Goal: Information Seeking & Learning: Learn about a topic

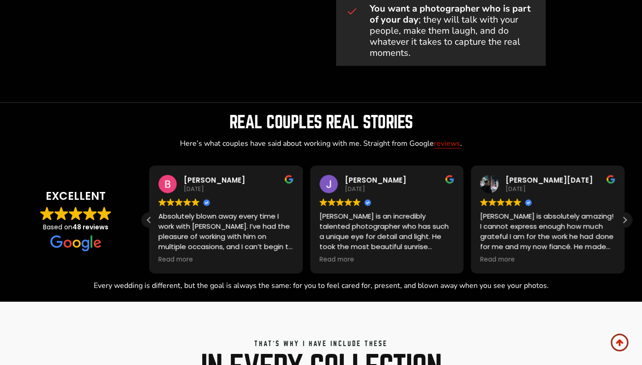
scroll to position [790, 0]
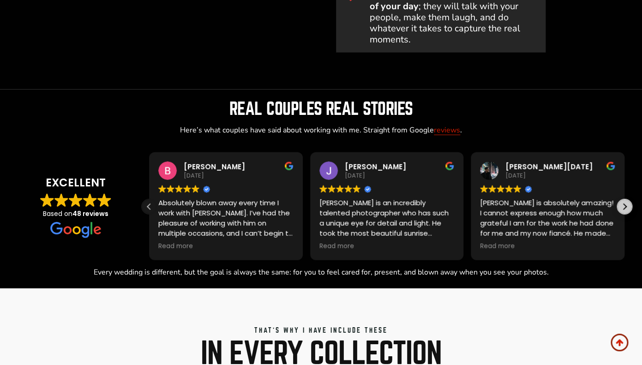
click at [628, 207] on div "Next review" at bounding box center [624, 207] width 14 height 14
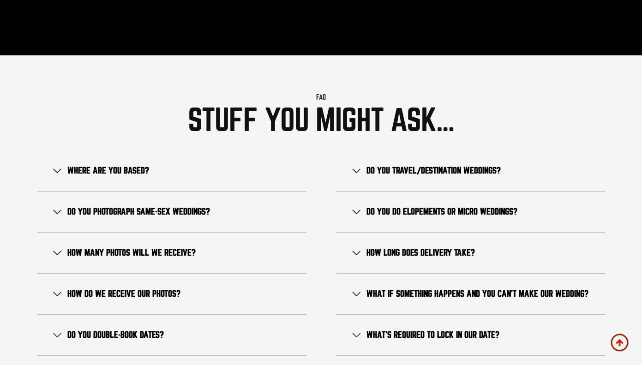
scroll to position [5247, 0]
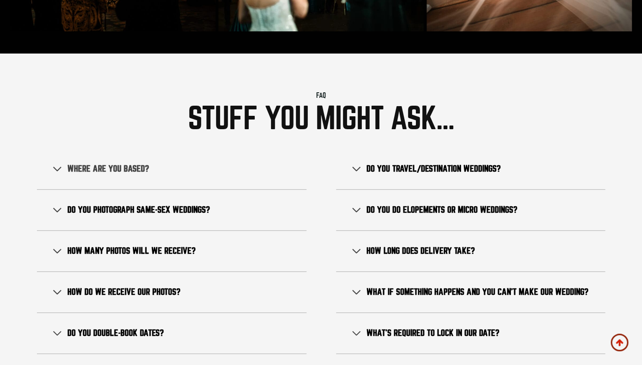
click at [99, 163] on span "Where are you based?" at bounding box center [108, 168] width 82 height 11
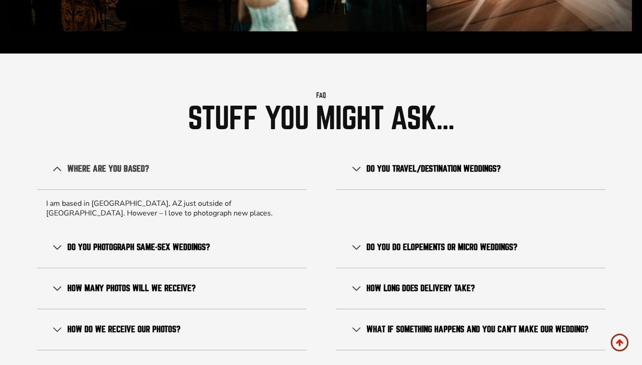
click at [100, 163] on span "Where are you based?" at bounding box center [108, 168] width 82 height 11
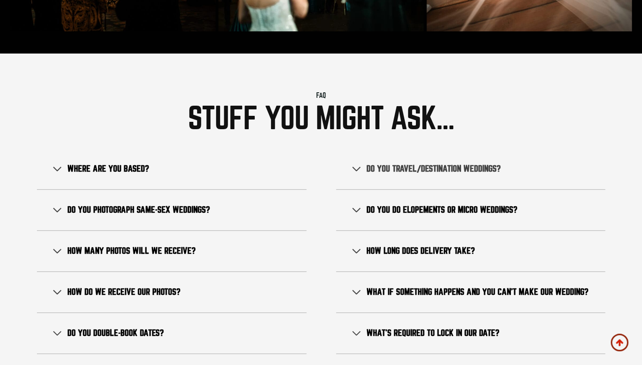
click at [417, 163] on span "Do you travel/destination weddings?" at bounding box center [433, 168] width 134 height 11
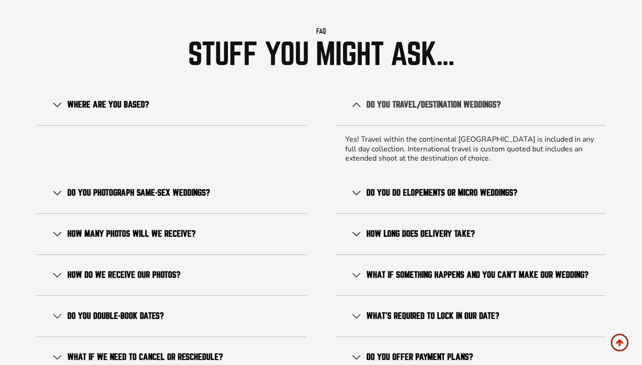
scroll to position [5311, 0]
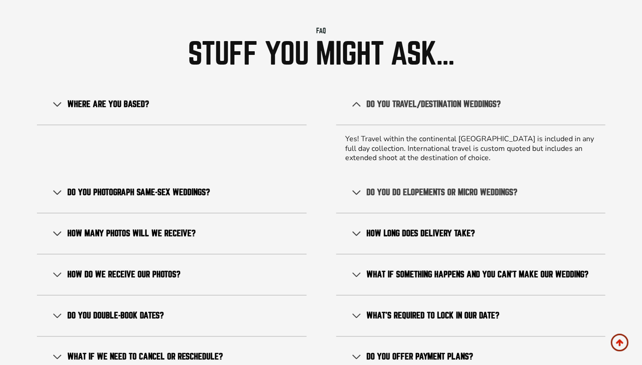
click at [416, 172] on button "Do you do elopements or micro weddings?" at bounding box center [470, 192] width 269 height 41
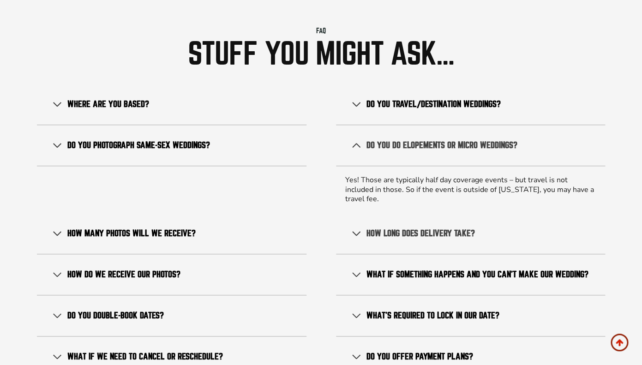
click at [395, 228] on span "How long does delivery take?" at bounding box center [420, 233] width 108 height 11
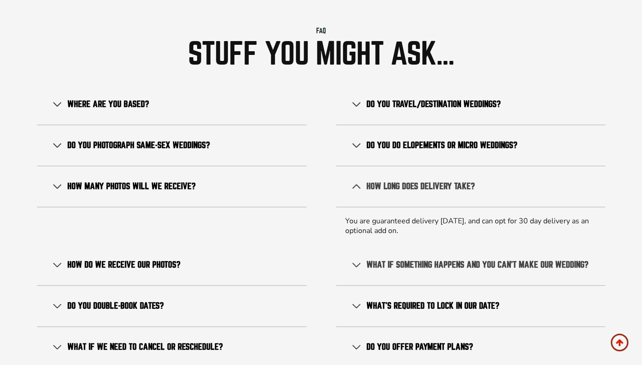
click at [397, 259] on span "What if something happens and you can’t make our wedding?" at bounding box center [477, 264] width 222 height 11
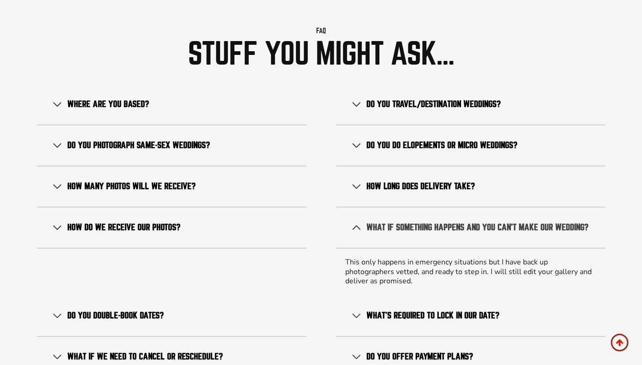
click at [378, 222] on span "What if something happens and you can’t make our wedding?" at bounding box center [477, 227] width 222 height 11
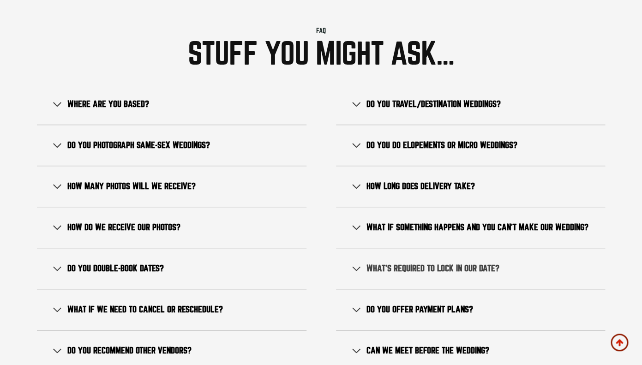
click at [354, 263] on span "button" at bounding box center [356, 268] width 11 height 11
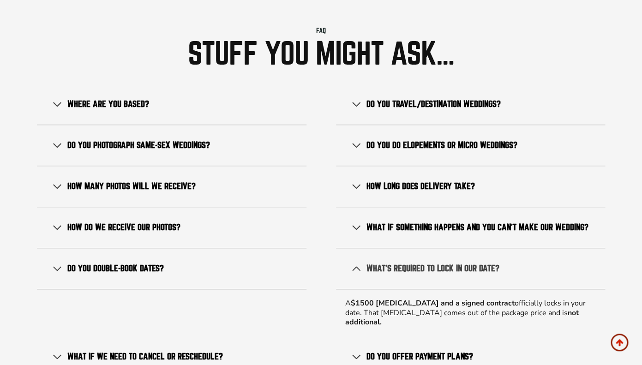
click at [372, 263] on span "What’s required to lock in our date?" at bounding box center [432, 268] width 133 height 11
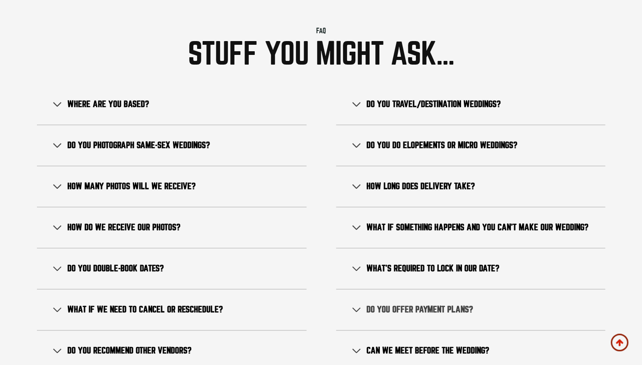
click at [385, 304] on span "Do you offer payment plans?" at bounding box center [419, 309] width 107 height 11
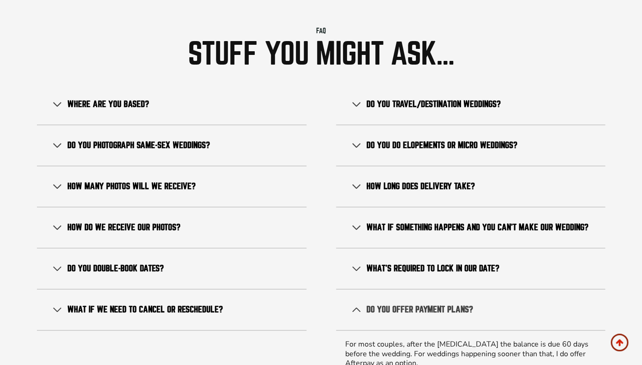
click at [385, 304] on span "Do you offer payment plans?" at bounding box center [419, 309] width 107 height 11
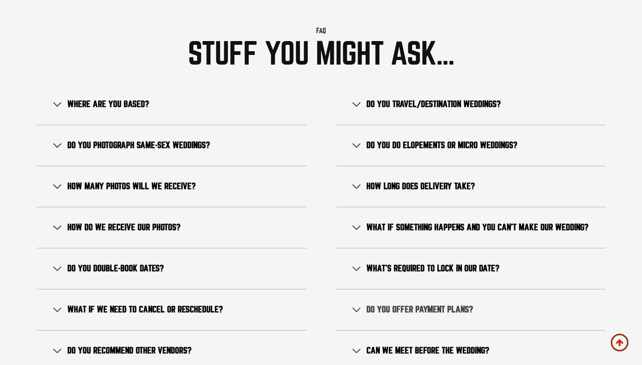
click at [385, 304] on span "Do you offer payment plans?" at bounding box center [419, 309] width 107 height 11
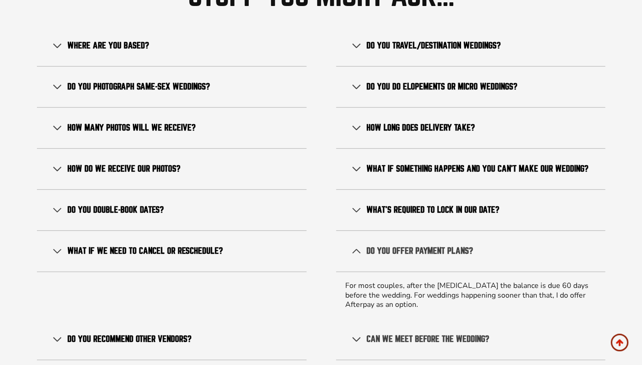
scroll to position [5371, 0]
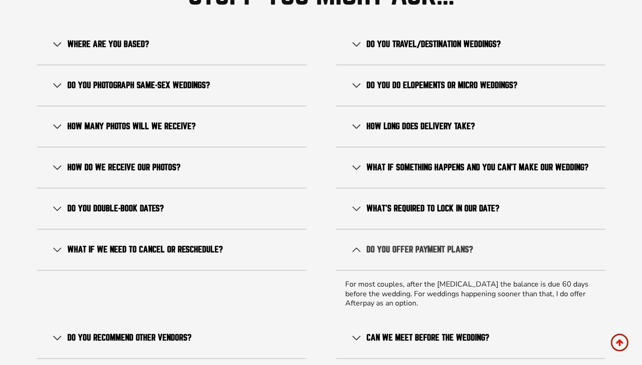
click at [399, 244] on span "Do you offer payment plans?" at bounding box center [419, 249] width 107 height 11
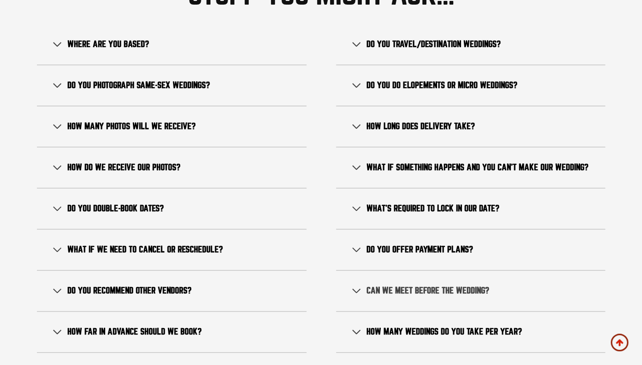
click at [410, 285] on span "Can we meet before the wedding?" at bounding box center [427, 290] width 123 height 11
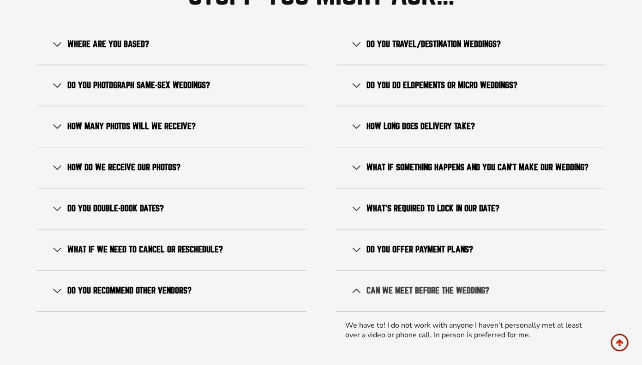
click at [410, 285] on span "Can we meet before the wedding?" at bounding box center [427, 290] width 123 height 11
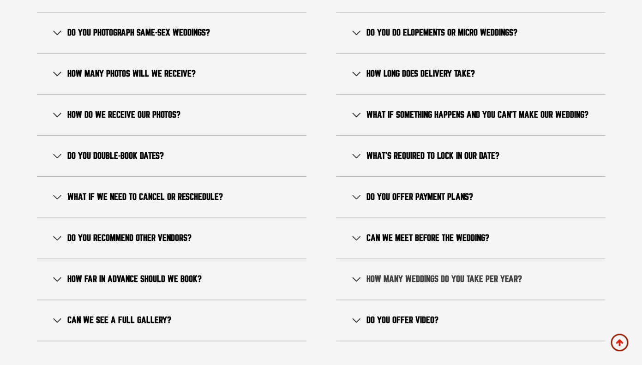
scroll to position [5427, 0]
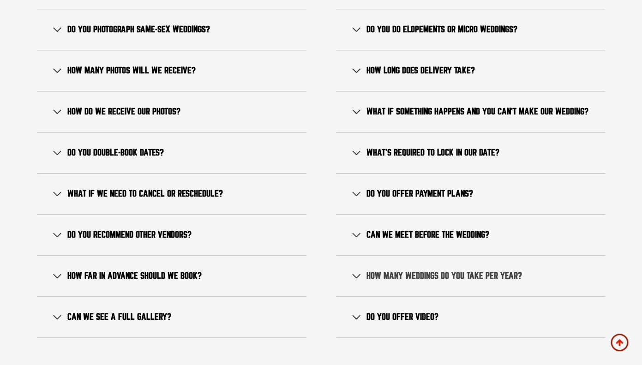
click at [400, 270] on span "How many weddings do you take per year?" at bounding box center [443, 275] width 155 height 11
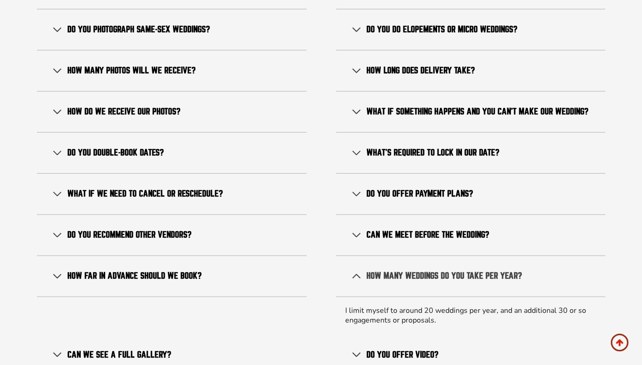
scroll to position [5432, 0]
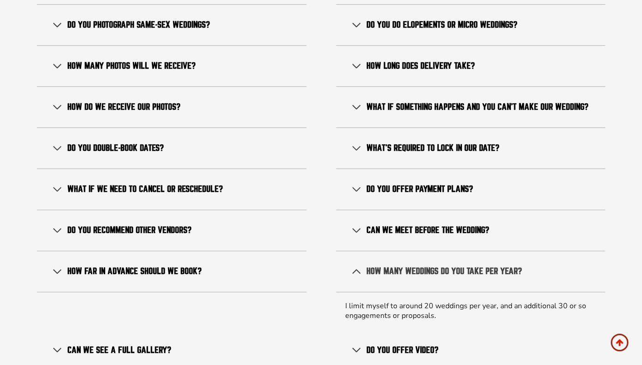
click at [407, 266] on span "How many weddings do you take per year?" at bounding box center [443, 271] width 155 height 11
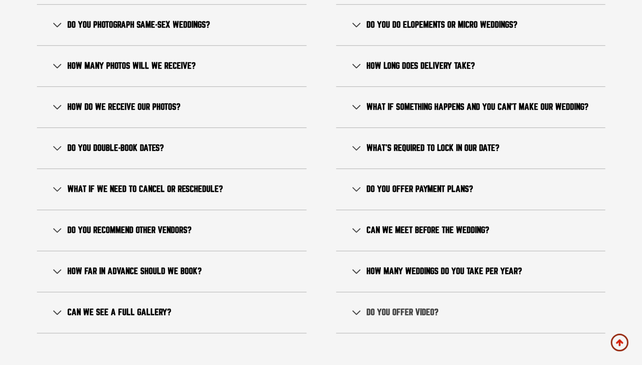
click at [383, 301] on button "Do you offer video?" at bounding box center [470, 312] width 269 height 41
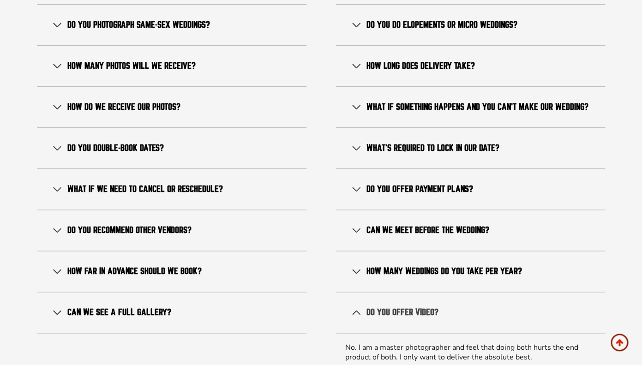
click at [383, 301] on button "Do you offer video?" at bounding box center [470, 312] width 269 height 41
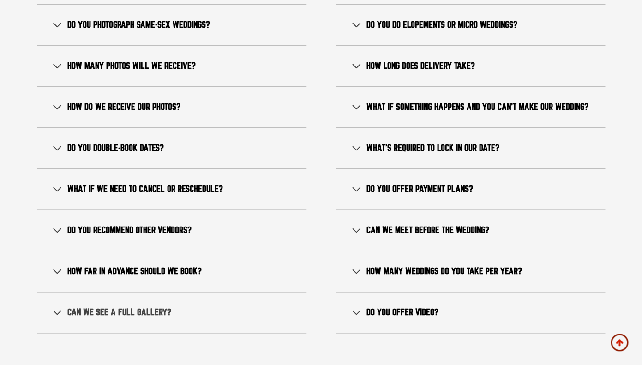
click at [140, 292] on button "Can we see a full gallery?" at bounding box center [171, 312] width 269 height 41
click at [155, 307] on span "Can we see a full gallery?" at bounding box center [119, 312] width 104 height 11
click at [140, 266] on span "How far in advance should we book?" at bounding box center [134, 271] width 134 height 11
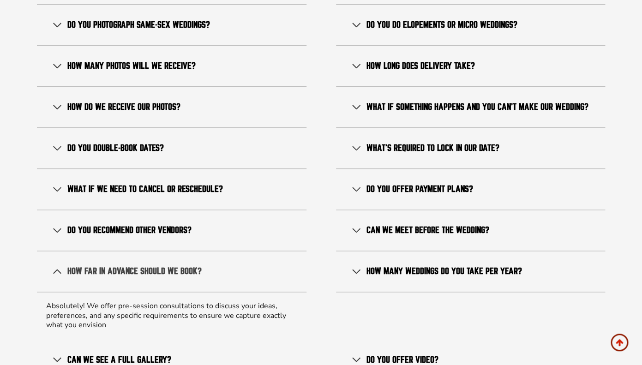
click at [153, 266] on span "How far in advance should we book?" at bounding box center [134, 271] width 134 height 11
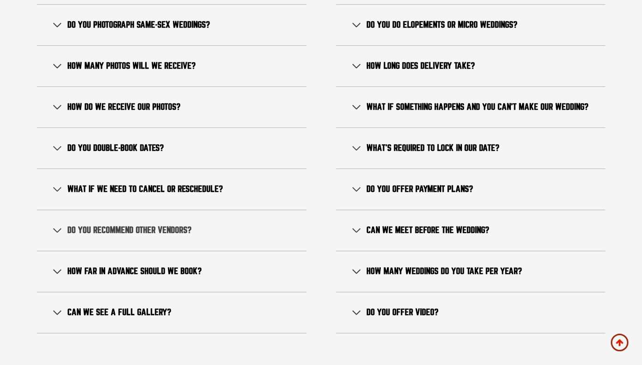
click at [137, 225] on span "Do you recommend other vendors?" at bounding box center [129, 230] width 124 height 11
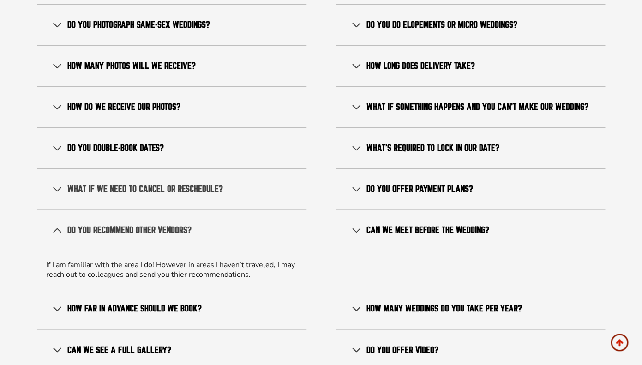
click at [97, 184] on span "What if we need to cancel or reschedule?" at bounding box center [144, 189] width 155 height 11
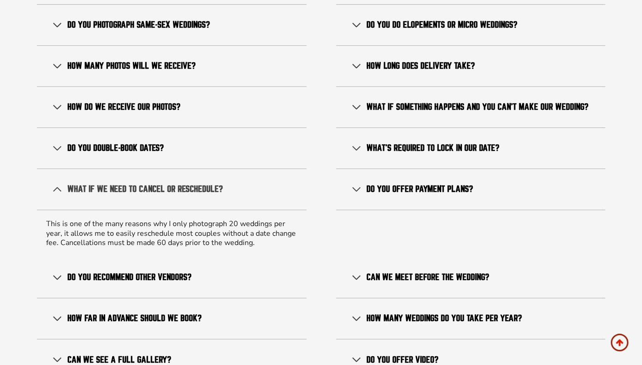
click at [106, 184] on span "What if we need to cancel or reschedule?" at bounding box center [144, 189] width 155 height 11
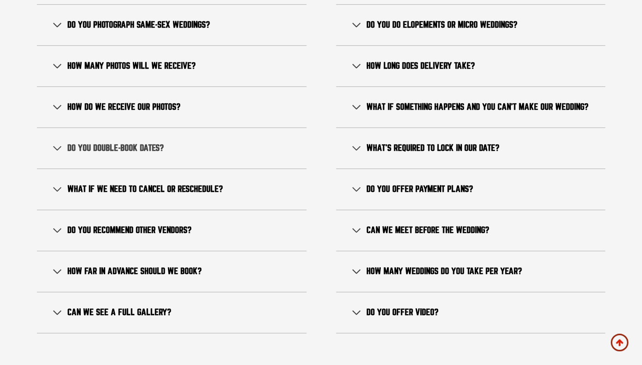
click at [101, 143] on span "Do you double-book dates?" at bounding box center [115, 148] width 96 height 11
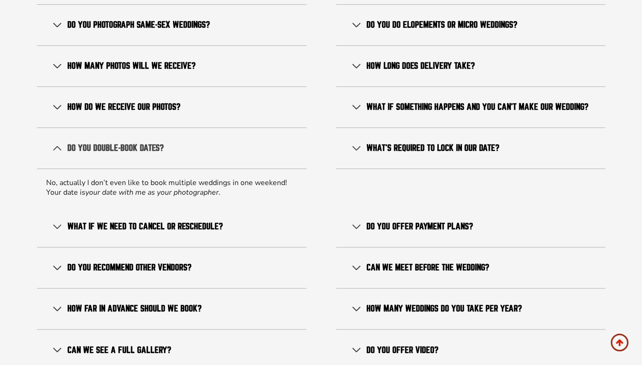
click at [103, 143] on span "Do you double-book dates?" at bounding box center [115, 148] width 96 height 11
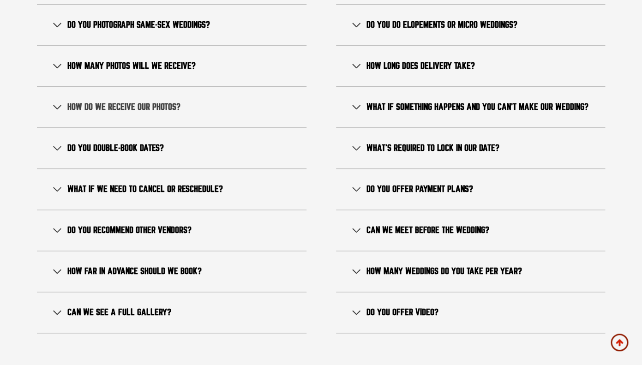
click at [108, 87] on button "How do we receive our photos?" at bounding box center [171, 107] width 269 height 41
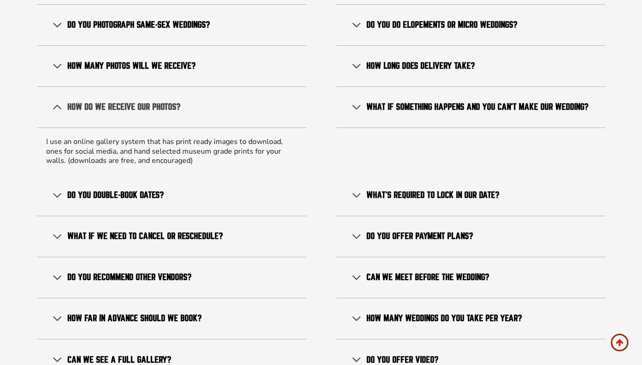
click at [108, 87] on button "How do we receive our photos?" at bounding box center [171, 107] width 269 height 41
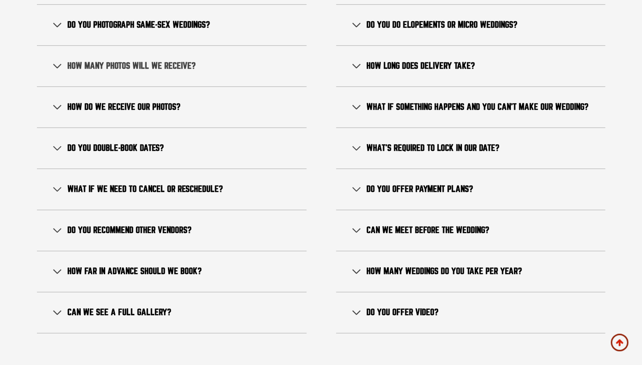
click at [107, 60] on span "How many photos will we receive?" at bounding box center [131, 65] width 128 height 11
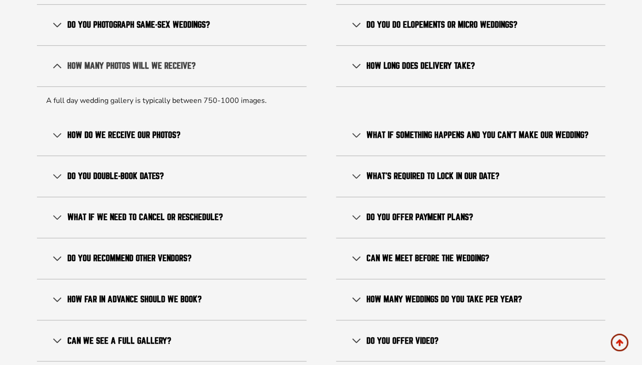
click at [107, 60] on span "How many photos will we receive?" at bounding box center [131, 65] width 128 height 11
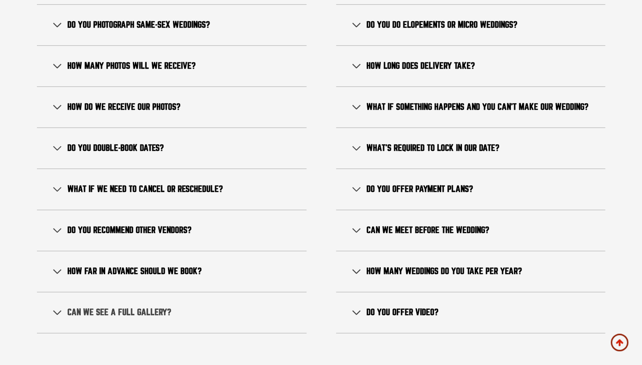
click at [122, 307] on span "Can we see a full gallery?" at bounding box center [119, 312] width 104 height 11
click at [117, 266] on span "How far in advance should we book?" at bounding box center [134, 271] width 134 height 11
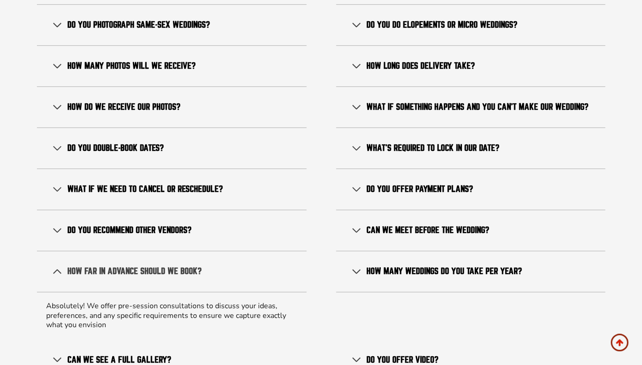
click at [117, 266] on span "How far in advance should we book?" at bounding box center [134, 271] width 134 height 11
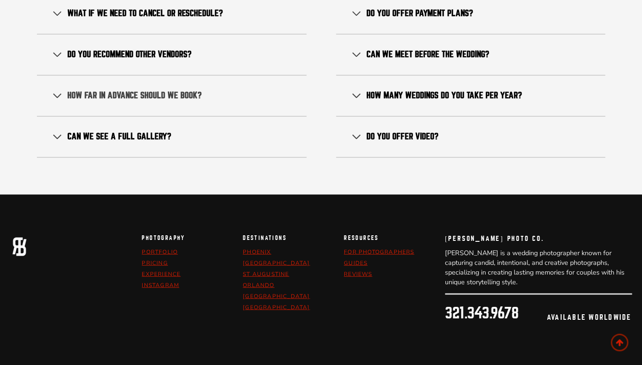
scroll to position [5619, 0]
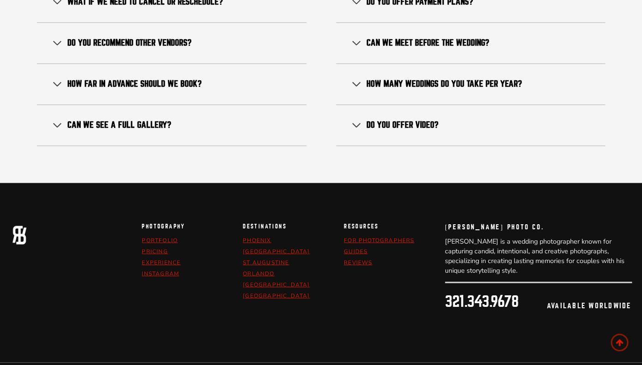
click at [366, 307] on div "resources For Photographers Guides Reviews" at bounding box center [391, 275] width 94 height 105
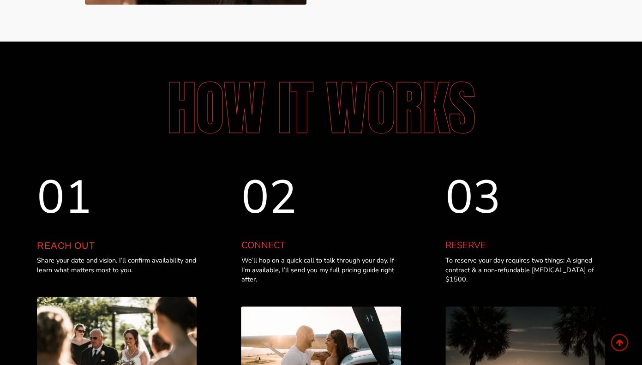
scroll to position [2652, 0]
